Goal: Information Seeking & Learning: Learn about a topic

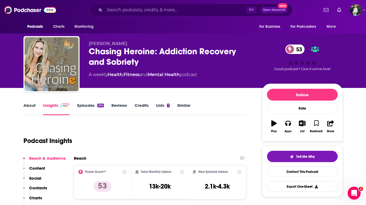
click at [183, 105] on link "Similar" at bounding box center [183, 109] width 13 height 12
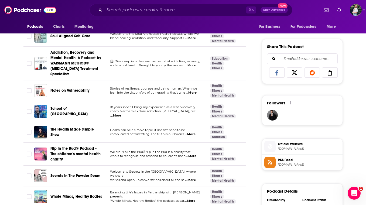
click at [121, 114] on span "...More" at bounding box center [115, 116] width 11 height 4
click at [214, 130] on link "Fitness" at bounding box center [217, 132] width 14 height 4
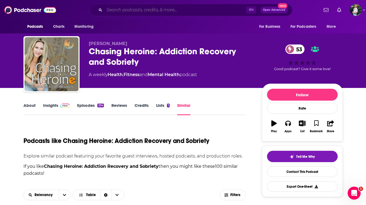
click at [129, 9] on input "Search podcasts, credits, & more..." at bounding box center [176, 10] width 142 height 9
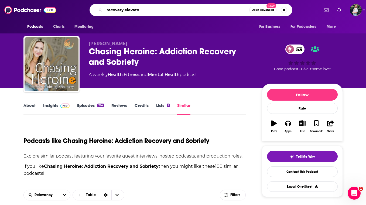
type input "recovery elevator"
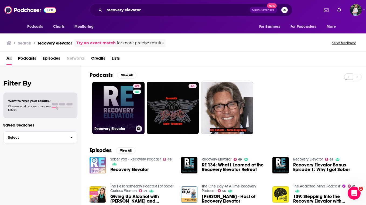
click at [106, 118] on link "69 Recovery Elevator" at bounding box center [118, 108] width 52 height 52
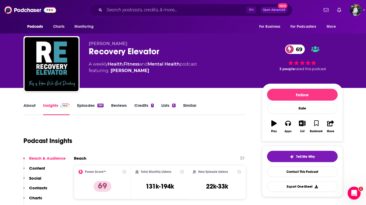
click at [31, 109] on link "About" at bounding box center [29, 109] width 12 height 12
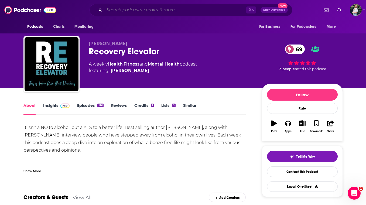
click at [168, 8] on input "Search podcasts, credits, & more..." at bounding box center [176, 10] width 142 height 9
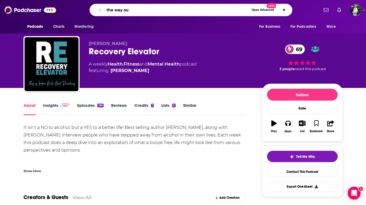
type input "the way out"
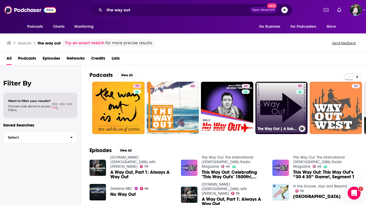
click at [275, 113] on link "50 The Way Out | A Sobriety and Recovery Podcast" at bounding box center [282, 108] width 52 height 52
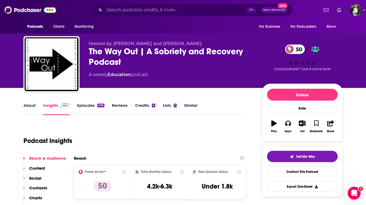
click at [189, 105] on link "Similar" at bounding box center [190, 109] width 13 height 12
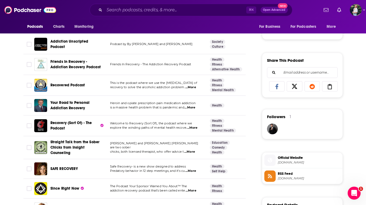
scroll to position [420, 0]
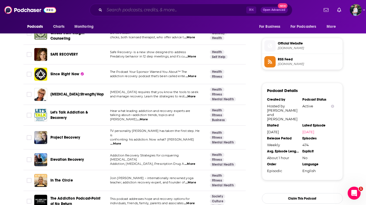
click at [134, 11] on input "Search podcasts, credits, & more..." at bounding box center [176, 10] width 142 height 9
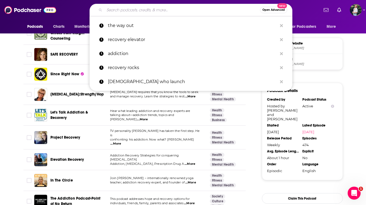
paste input "[PERSON_NAME]"
type input "[PERSON_NAME]"
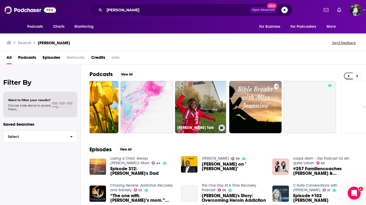
scroll to position [0, 219]
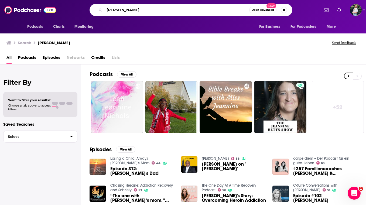
drag, startPoint x: 132, startPoint y: 12, endPoint x: 82, endPoint y: 4, distance: 50.7
click at [82, 4] on div "[PERSON_NAME] Open Advanced New" at bounding box center [191, 10] width 256 height 12
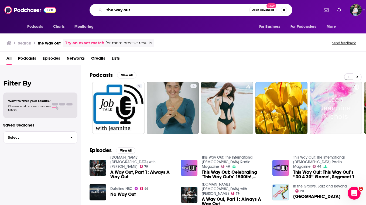
drag, startPoint x: 114, startPoint y: 11, endPoint x: 99, endPoint y: 9, distance: 15.8
click at [99, 9] on div "the way out Open Advanced New" at bounding box center [191, 10] width 203 height 12
click at [137, 11] on input "the way out" at bounding box center [177, 10] width 145 height 9
drag, startPoint x: 139, startPoint y: 8, endPoint x: 94, endPoint y: 5, distance: 44.7
click at [94, 5] on div "the way out Open Advanced New" at bounding box center [191, 10] width 203 height 12
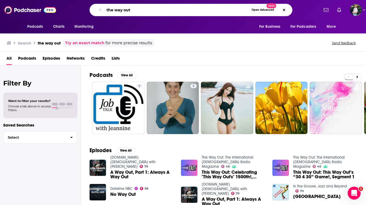
paste input "The Way Out | A Sobriety & Recovery Podcas"
type input "The Way Out | A Sobriety & Recovery Podcast"
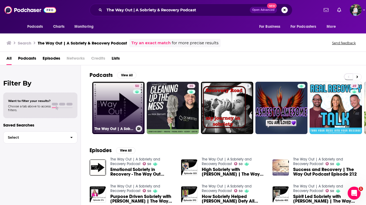
click at [130, 112] on link "50 The Way Out | A Sobriety and Recovery Podcast" at bounding box center [118, 108] width 52 height 52
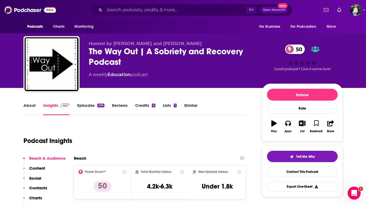
click at [186, 106] on link "Similar" at bounding box center [190, 109] width 13 height 12
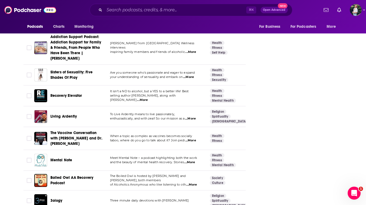
scroll to position [1953, 0]
